Goal: Entertainment & Leisure: Consume media (video, audio)

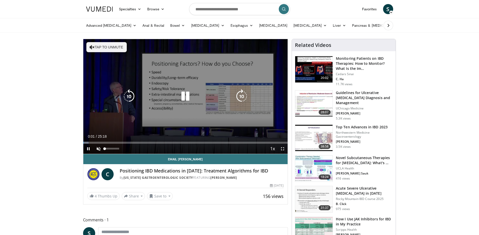
click at [98, 151] on div "10 seconds Tap to unmute" at bounding box center [185, 96] width 204 height 115
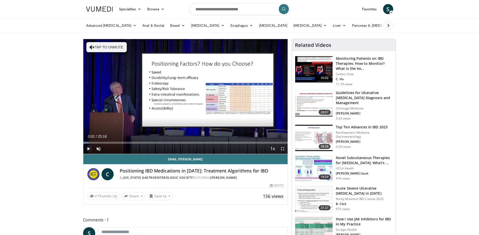
click at [86, 149] on span "Video Player" at bounding box center [88, 149] width 10 height 10
click at [98, 149] on span "Video Player" at bounding box center [98, 149] width 10 height 10
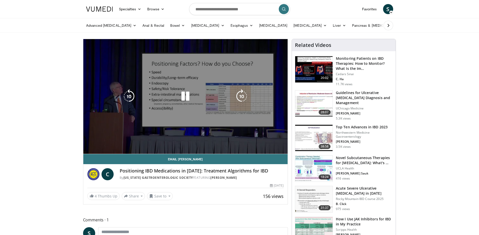
drag, startPoint x: 52, startPoint y: 184, endPoint x: 197, endPoint y: 117, distance: 160.1
click at [197, 117] on div "10 seconds Tap to unmute" at bounding box center [185, 96] width 204 height 115
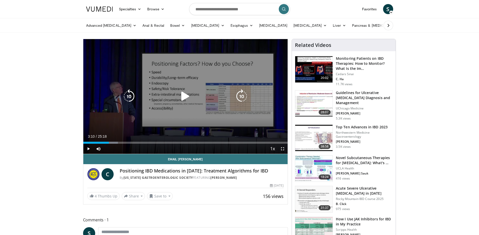
click at [197, 117] on div "10 seconds Tap to unmute" at bounding box center [185, 96] width 204 height 115
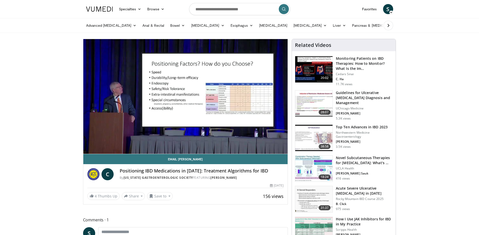
click at [314, 198] on img at bounding box center [313, 199] width 37 height 26
